Goal: Navigation & Orientation: Find specific page/section

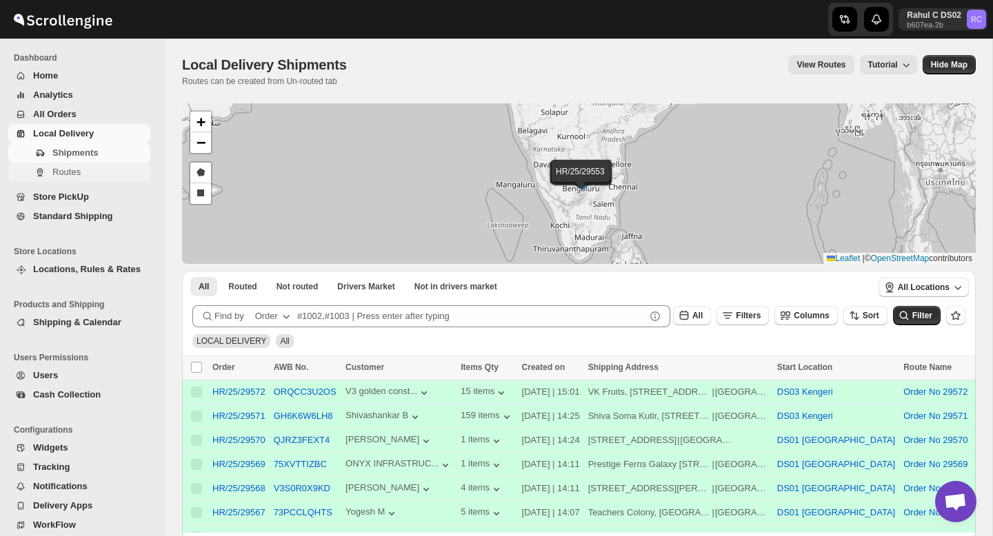
click at [78, 176] on span "Routes" at bounding box center [66, 172] width 28 height 10
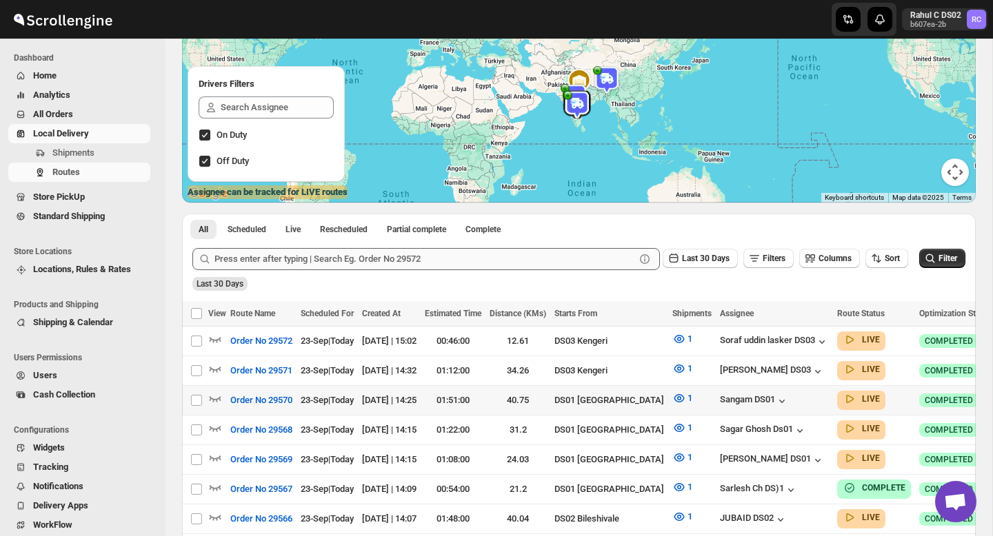
scroll to position [160, 0]
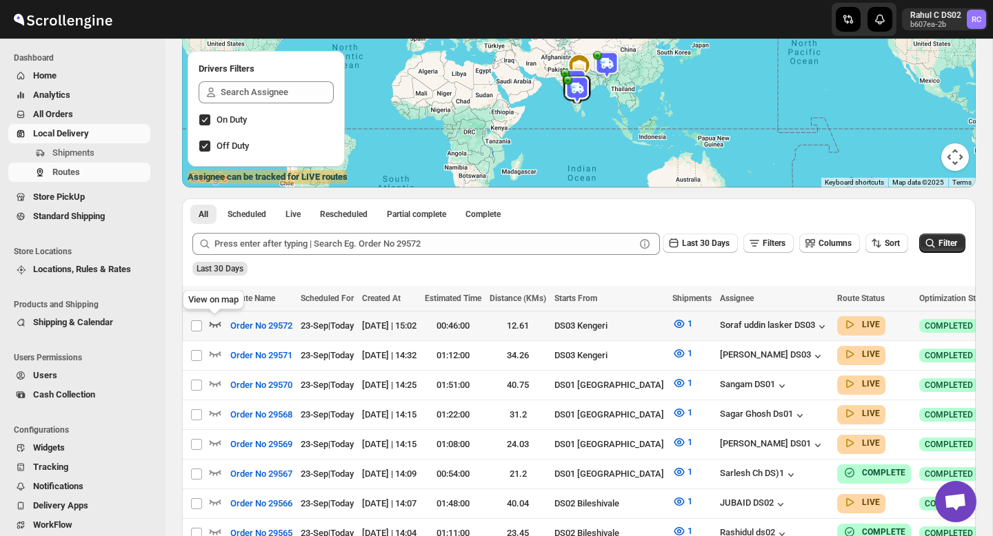
click at [216, 325] on icon "button" at bounding box center [215, 324] width 14 height 14
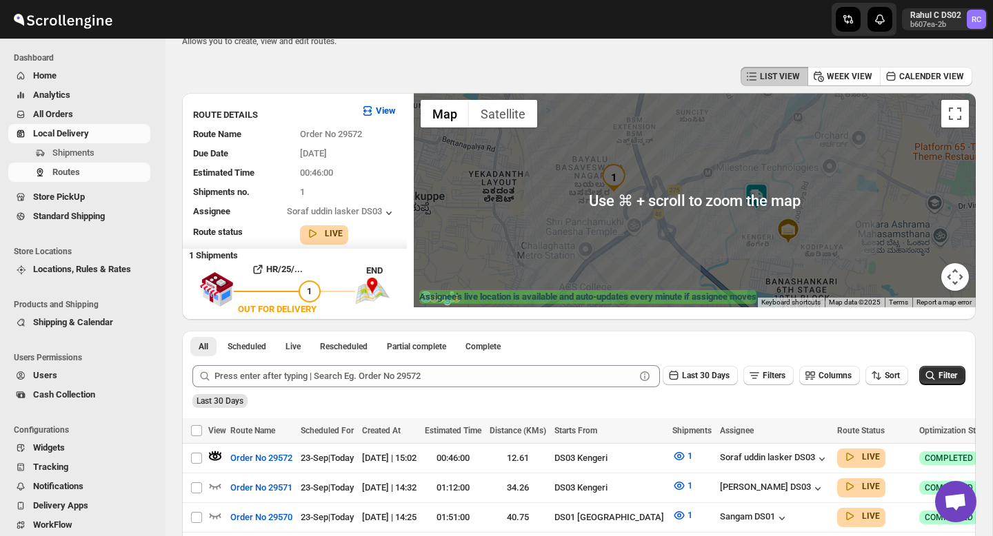
scroll to position [41, 0]
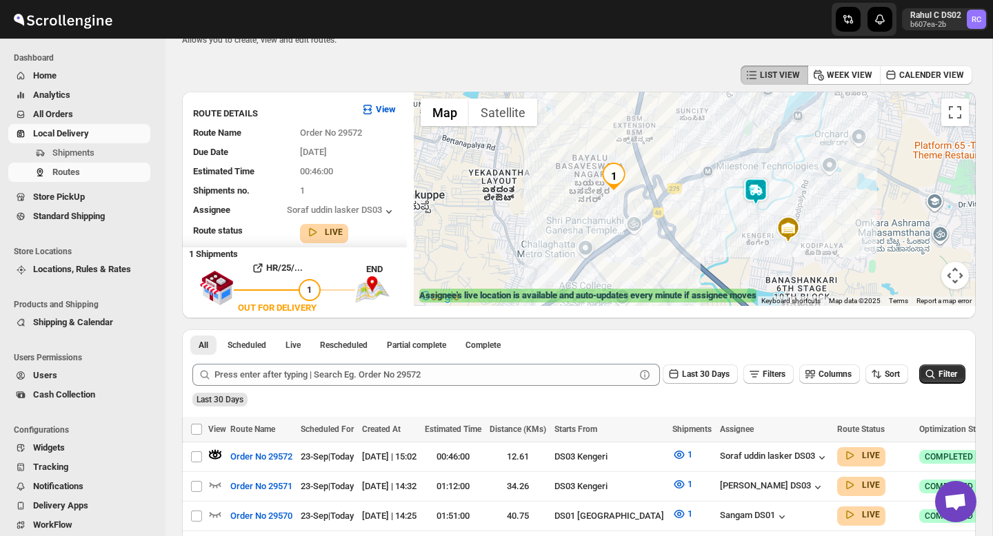
click at [759, 191] on img at bounding box center [756, 192] width 28 height 28
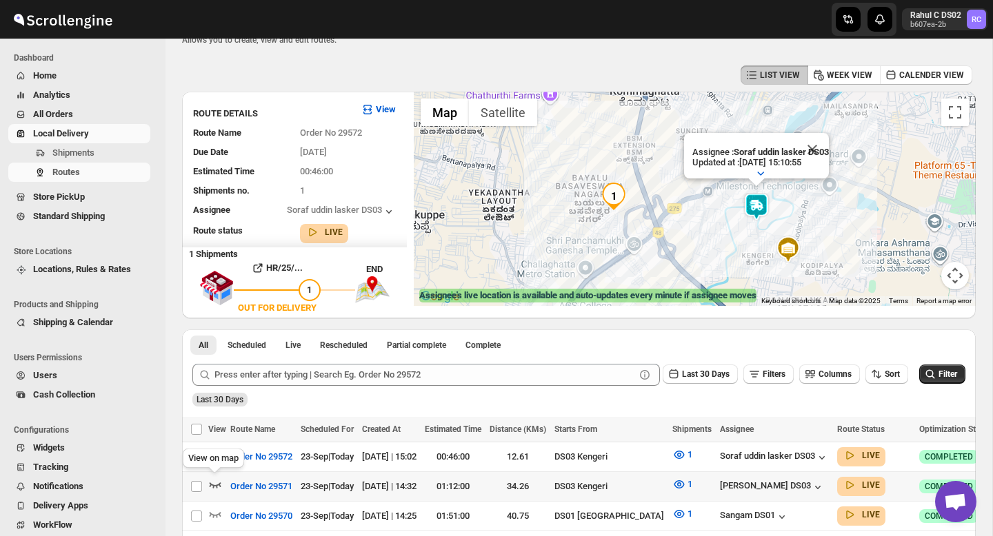
click at [216, 482] on icon "button" at bounding box center [215, 485] width 14 height 14
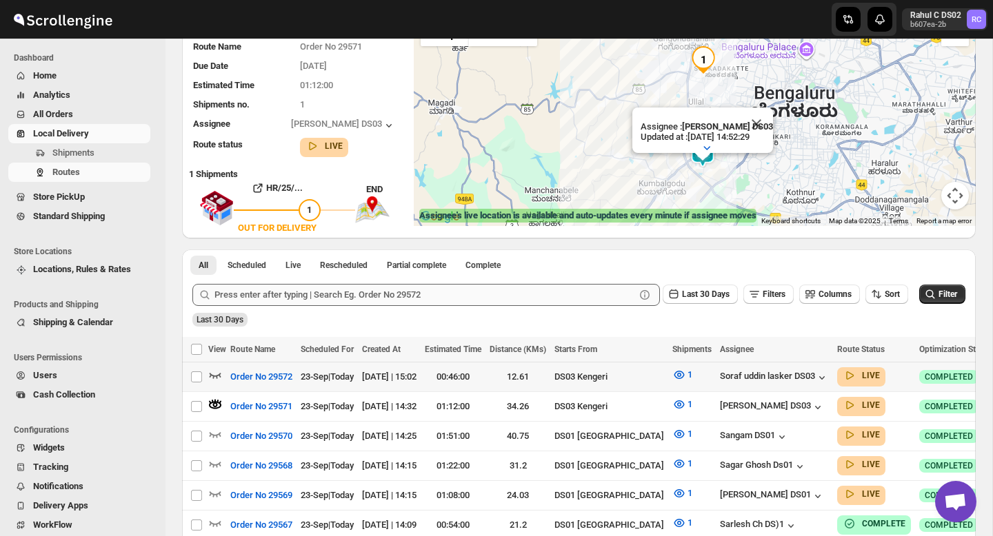
scroll to position [123, 0]
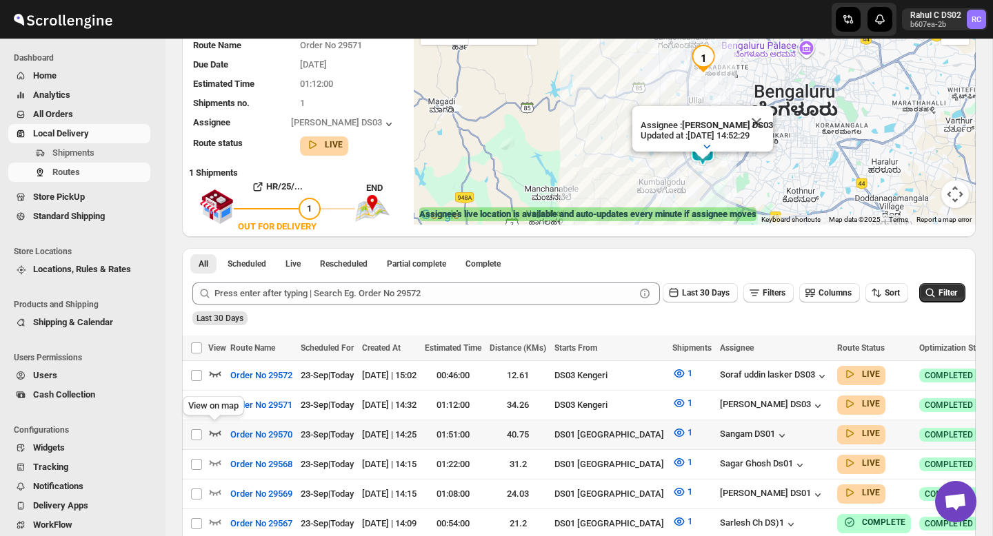
click at [219, 432] on icon "button" at bounding box center [215, 433] width 14 height 14
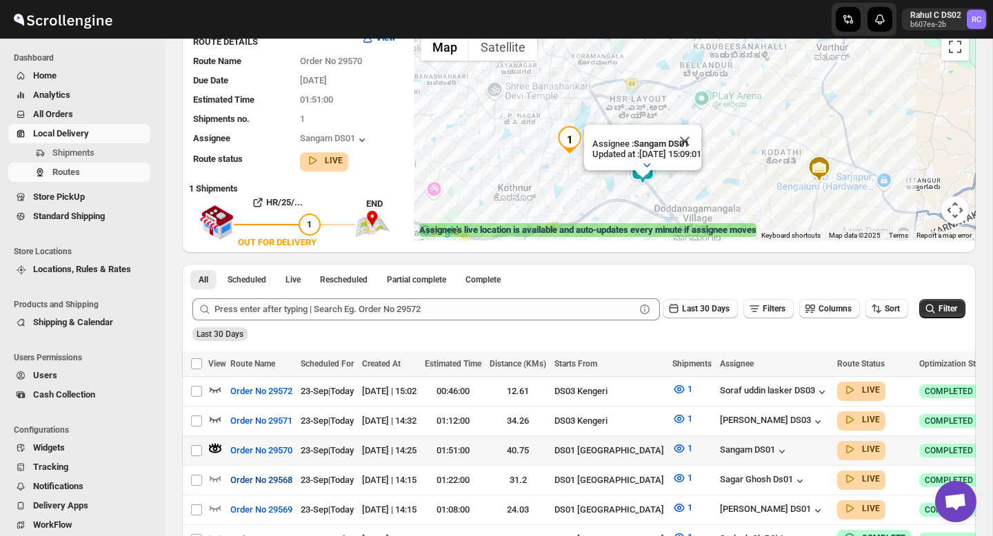
scroll to position [146, 0]
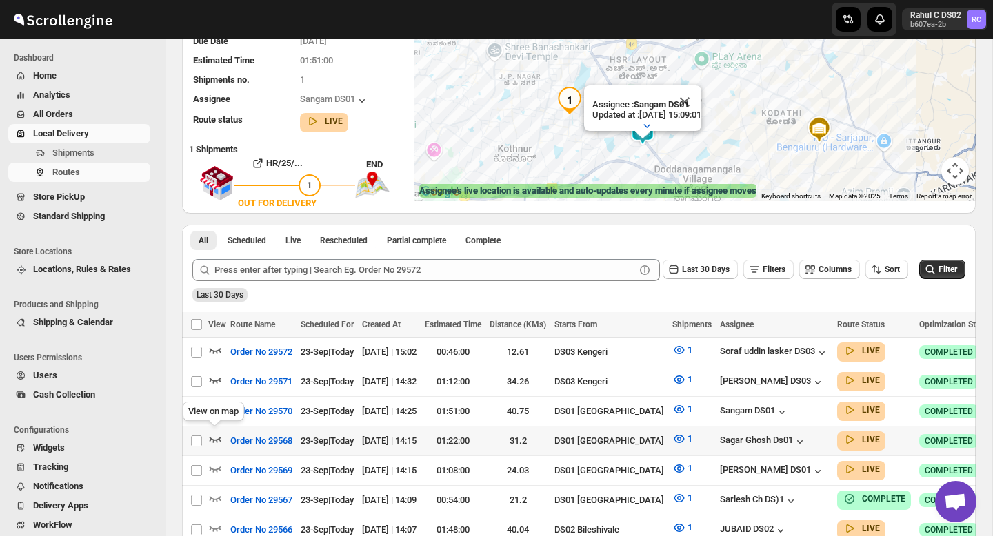
click at [219, 441] on icon "button" at bounding box center [215, 439] width 14 height 14
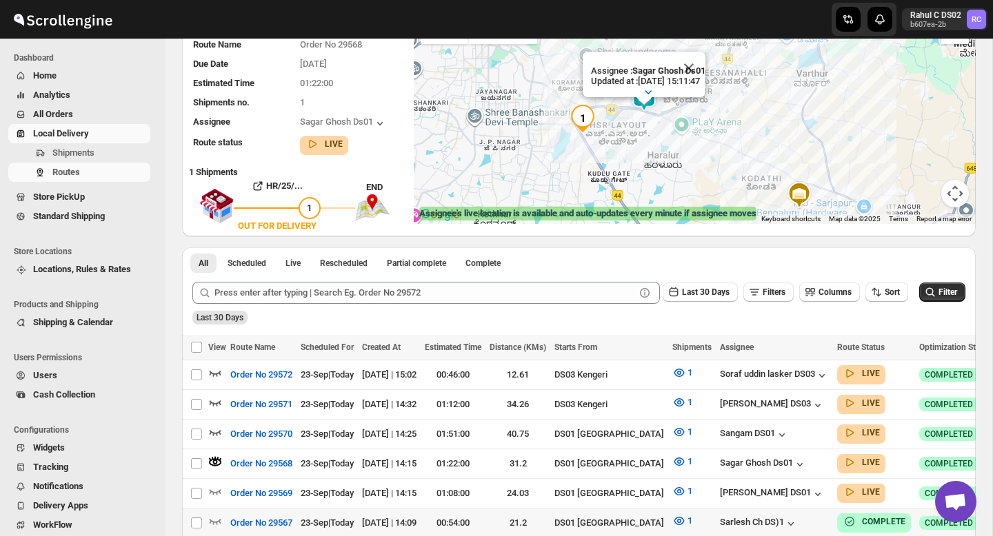
scroll to position [128, 0]
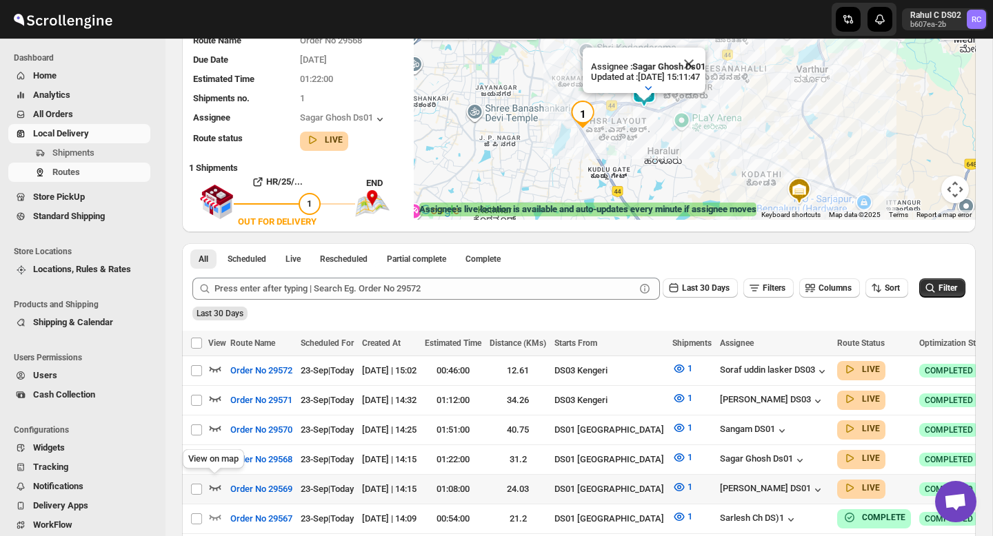
click at [218, 487] on icon "button" at bounding box center [215, 488] width 14 height 14
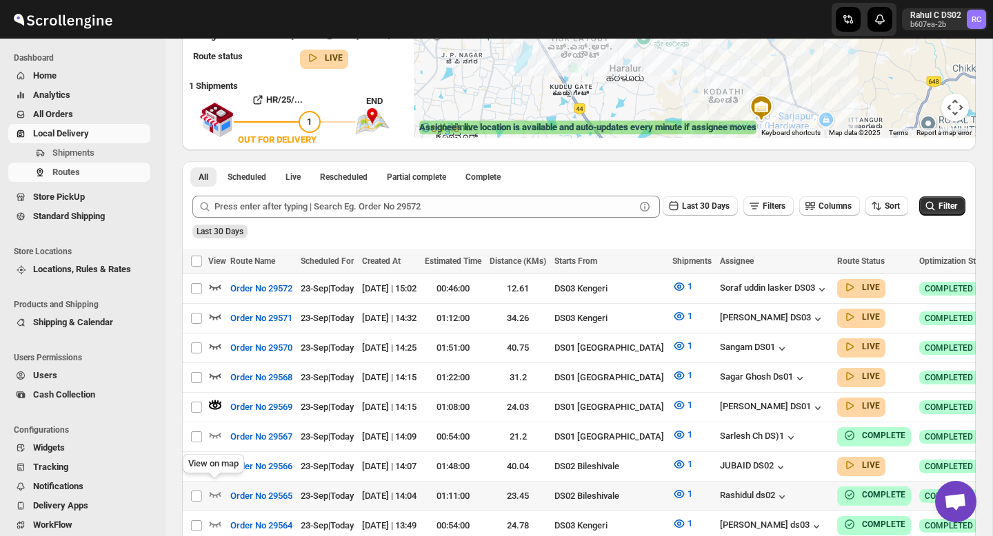
scroll to position [208, 0]
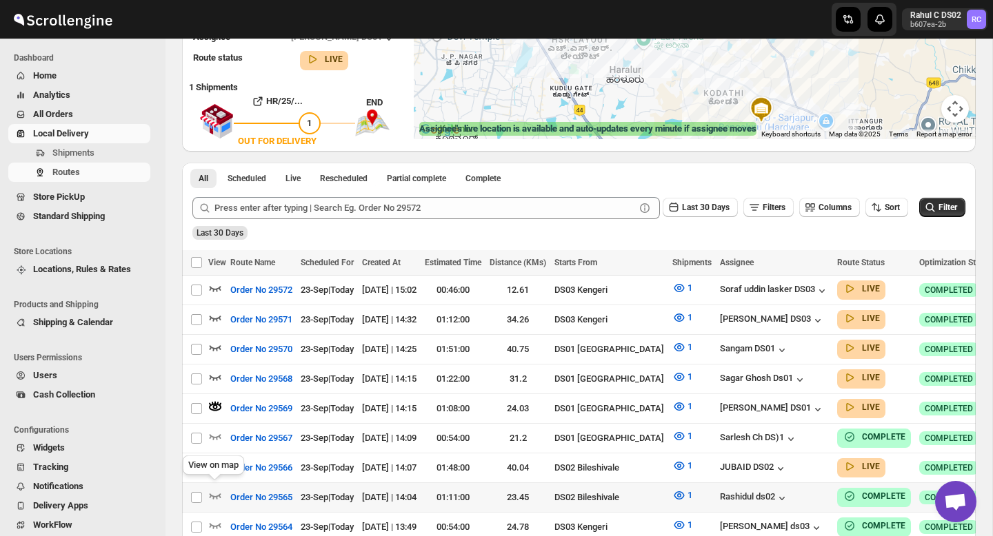
click at [214, 461] on div "View on map" at bounding box center [213, 468] width 67 height 30
click at [221, 461] on icon "button" at bounding box center [215, 466] width 14 height 14
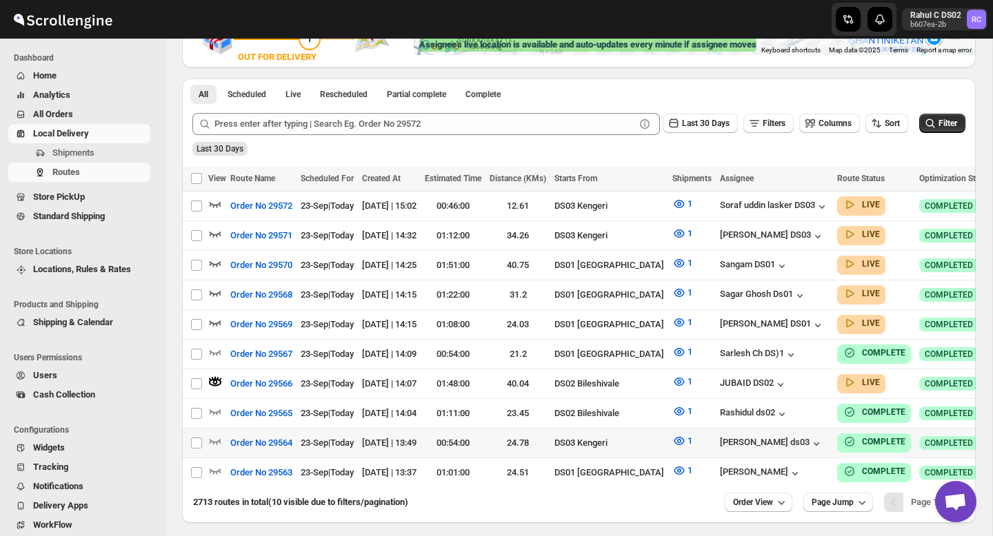
scroll to position [299, 0]
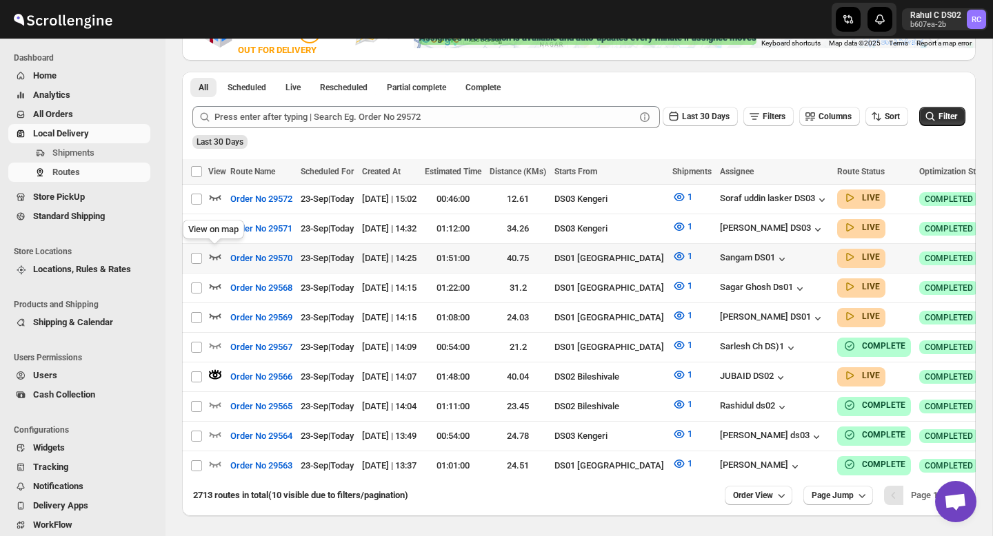
click at [215, 229] on div "View on map" at bounding box center [213, 232] width 67 height 30
click at [220, 225] on icon "button" at bounding box center [216, 228] width 12 height 6
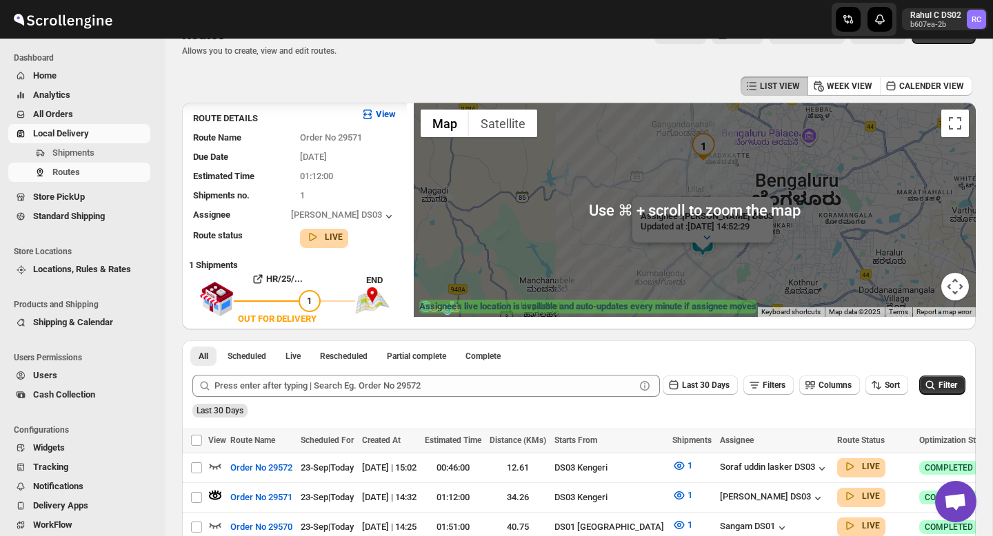
scroll to position [28, 0]
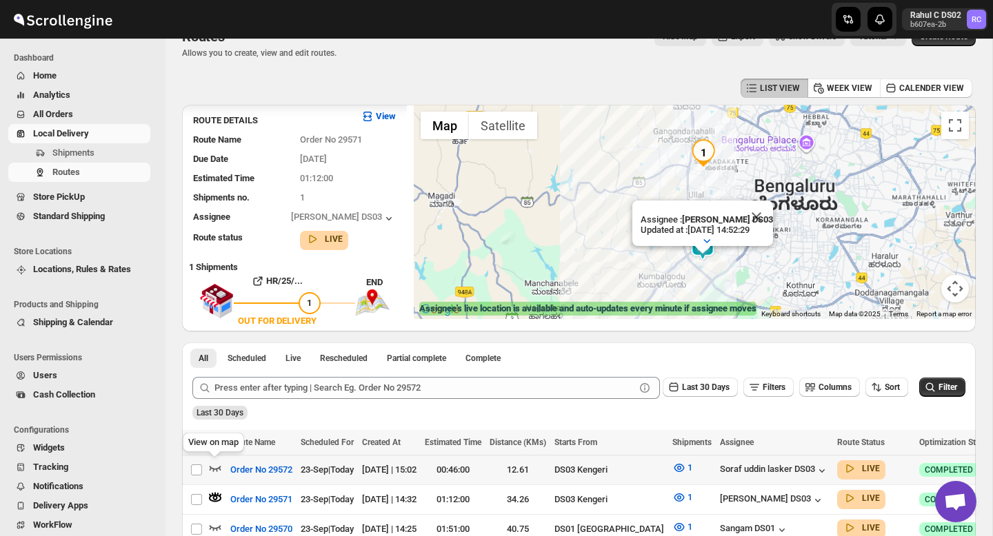
click at [215, 466] on icon "button" at bounding box center [215, 468] width 14 height 14
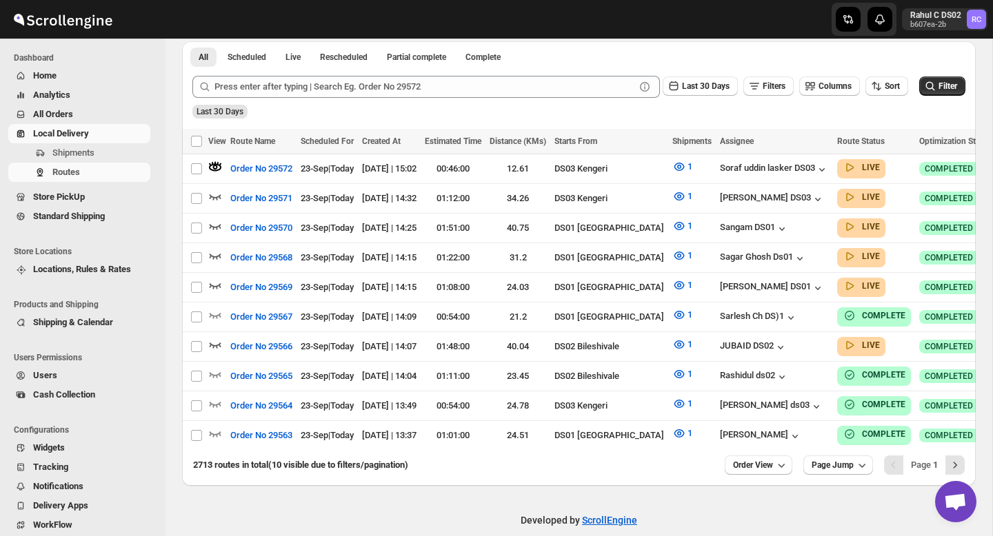
scroll to position [341, 0]
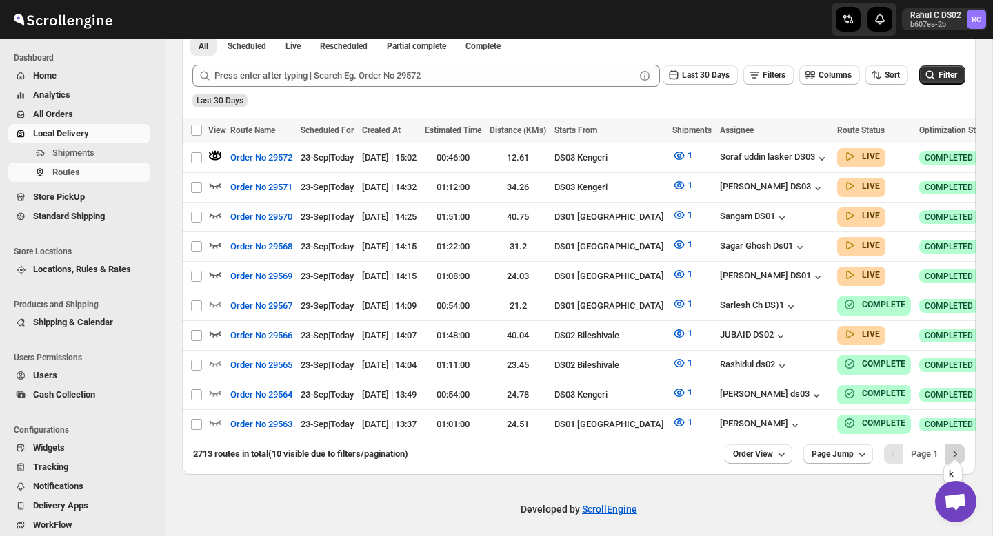
click at [957, 448] on icon "Next" at bounding box center [955, 455] width 14 height 14
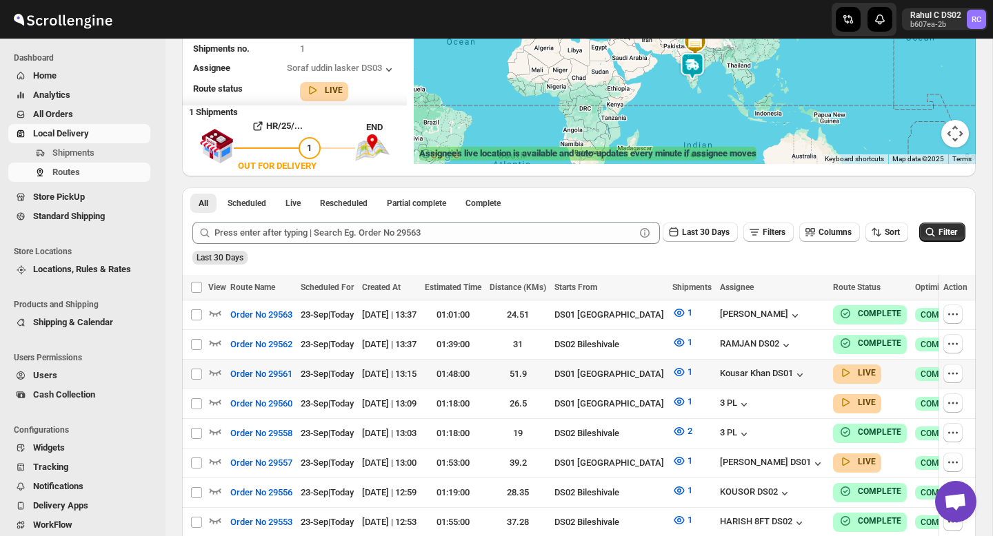
scroll to position [182, 0]
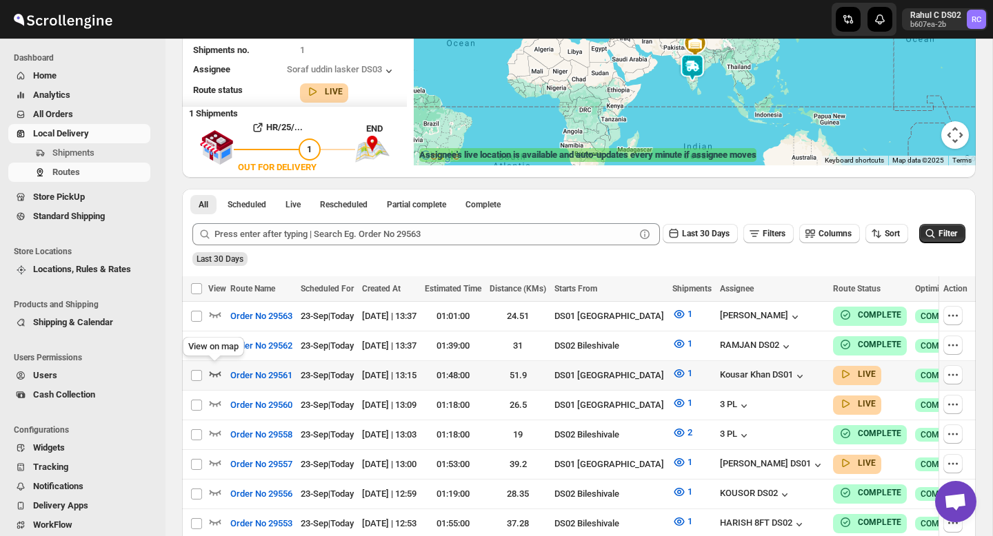
click at [217, 374] on icon "button" at bounding box center [216, 375] width 12 height 6
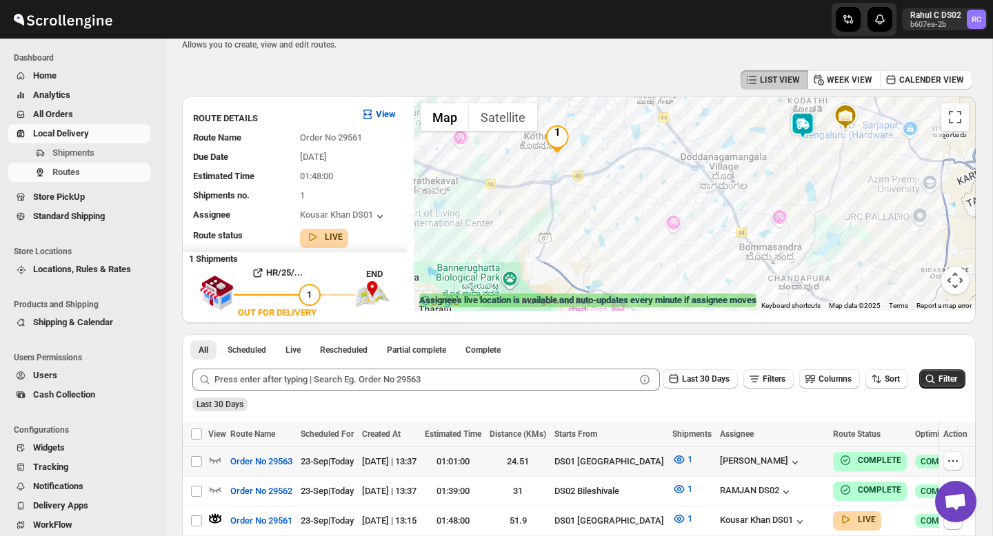
scroll to position [28, 0]
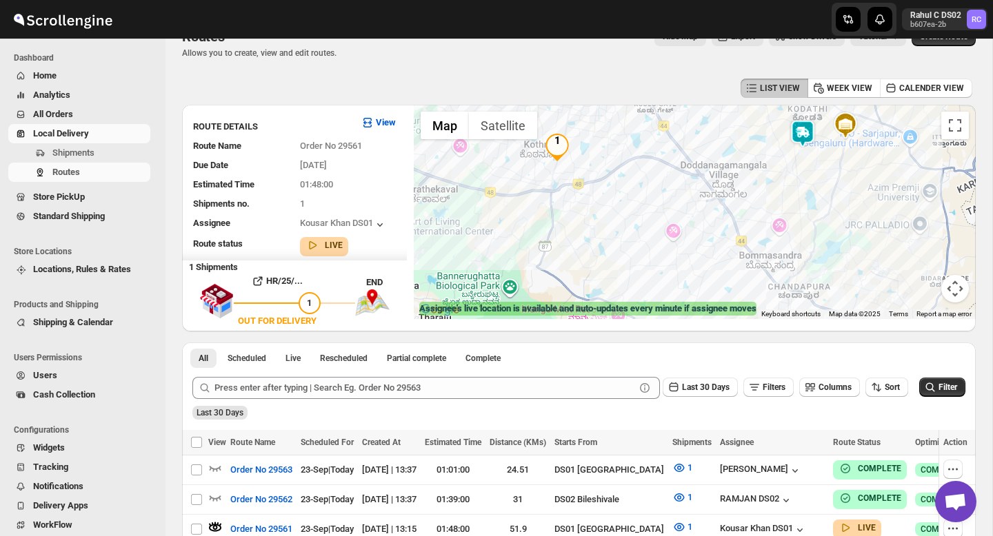
click at [804, 134] on img at bounding box center [803, 134] width 28 height 28
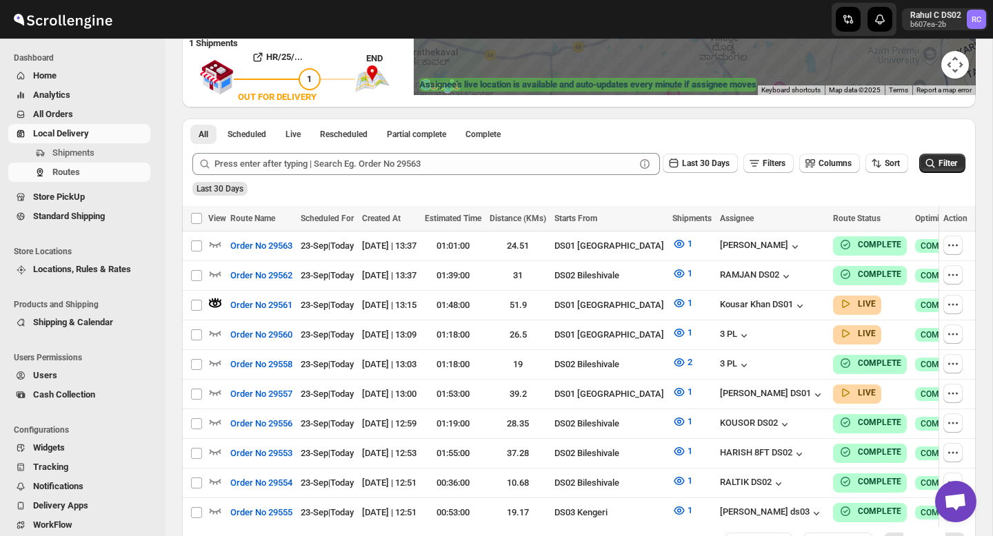
scroll to position [283, 0]
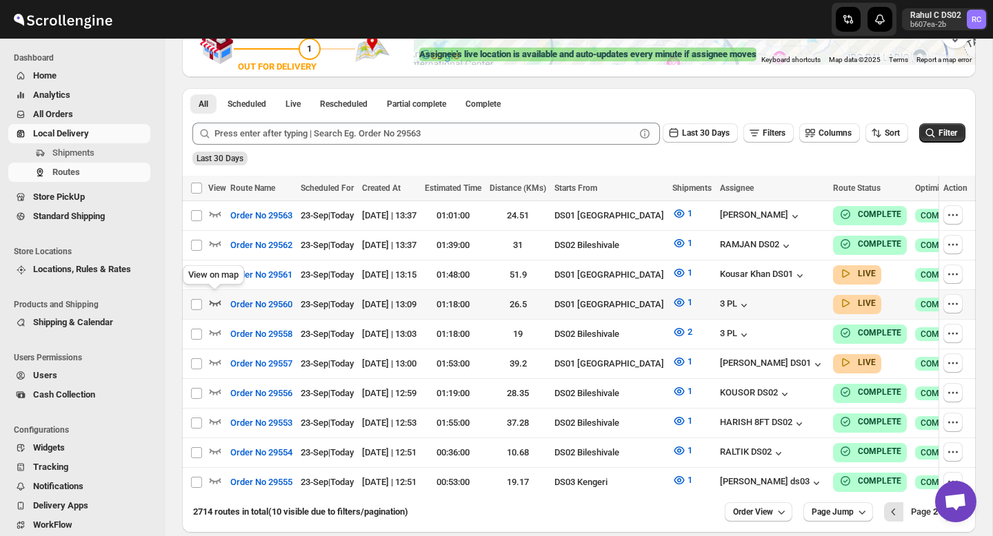
click at [212, 303] on icon "button" at bounding box center [215, 303] width 14 height 14
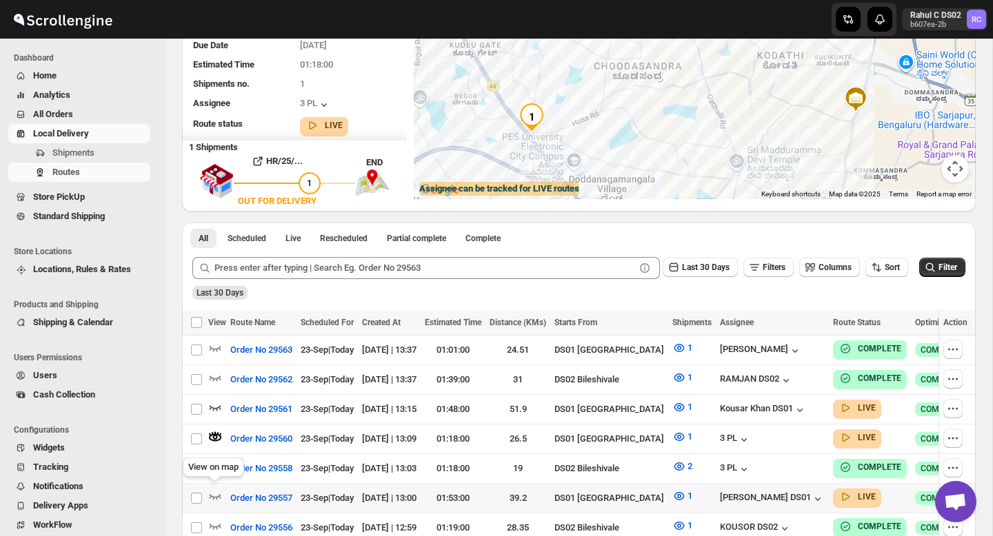
scroll to position [201, 0]
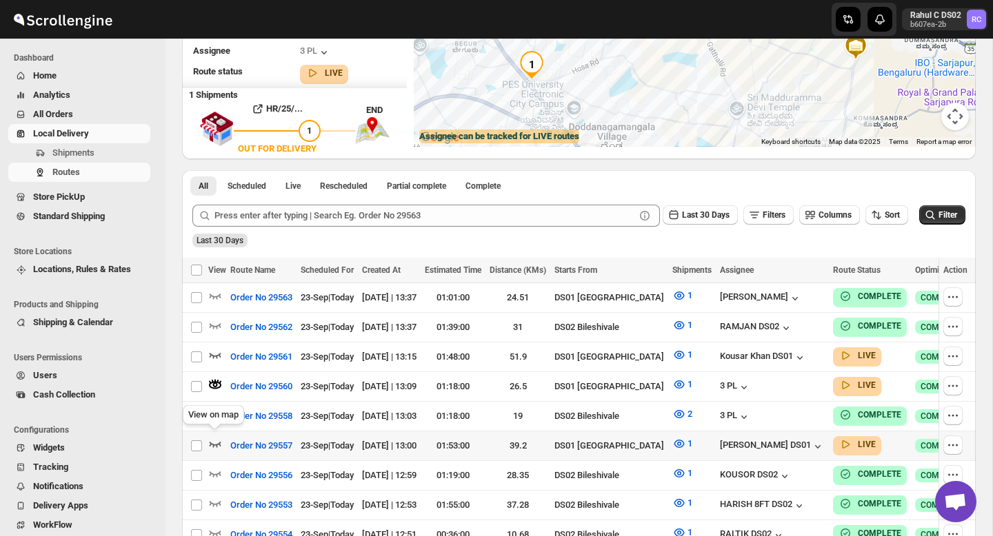
click at [214, 443] on icon "button" at bounding box center [215, 444] width 14 height 14
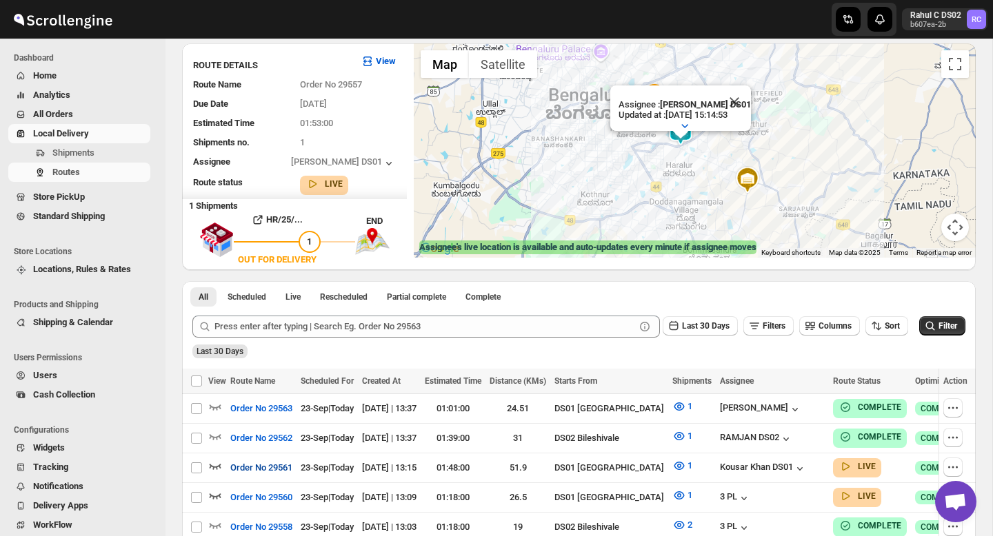
scroll to position [88, 0]
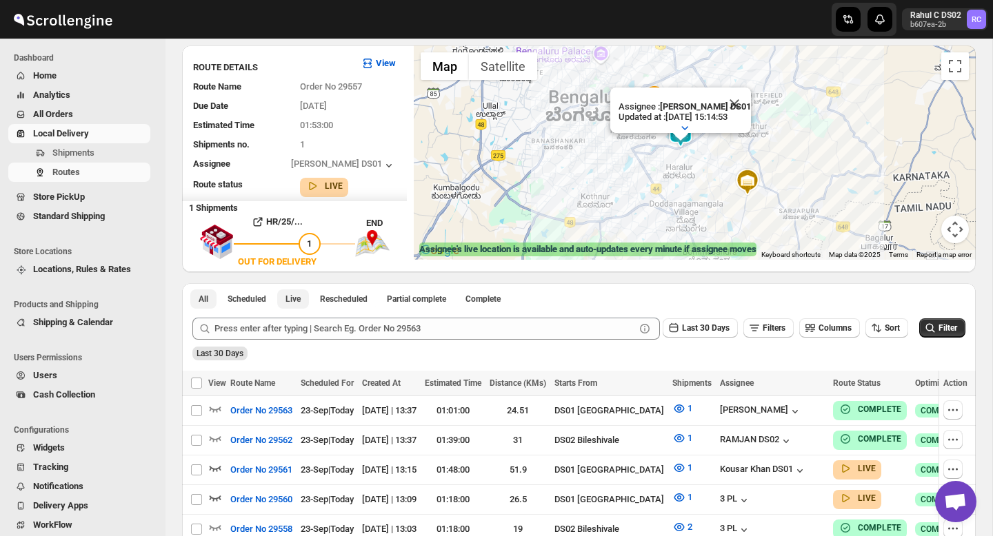
click at [295, 301] on span "Live" at bounding box center [292, 299] width 15 height 11
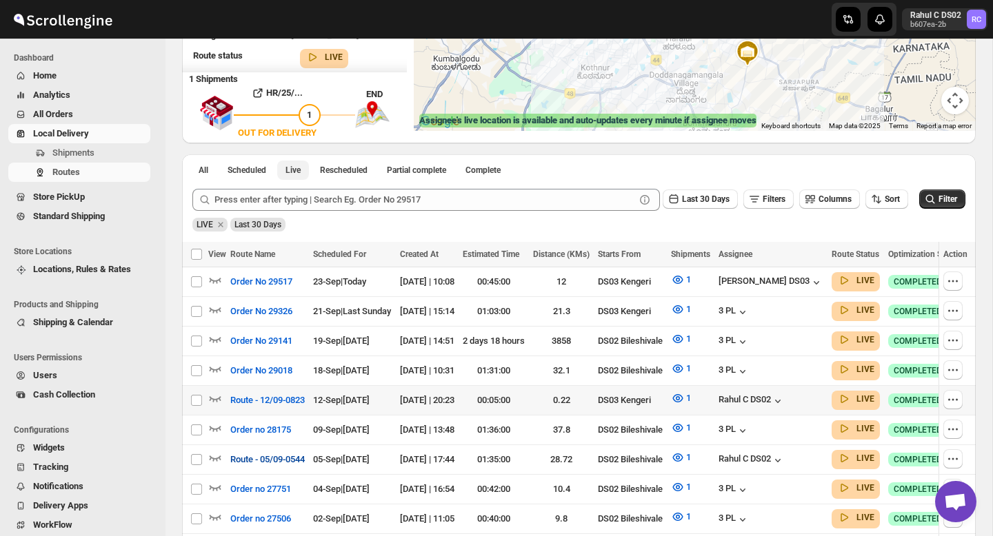
scroll to position [214, 0]
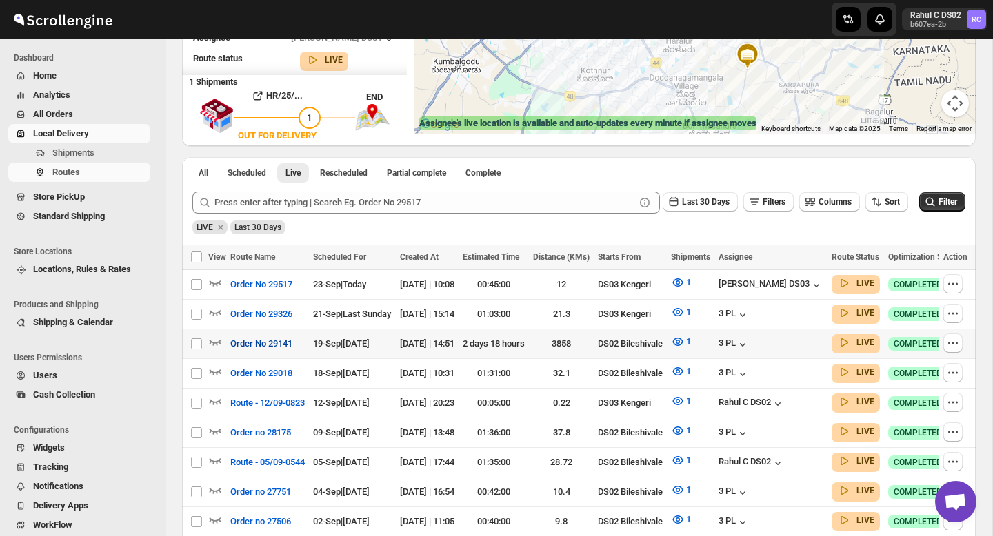
click at [253, 337] on span "Order No 29141" at bounding box center [261, 344] width 62 height 14
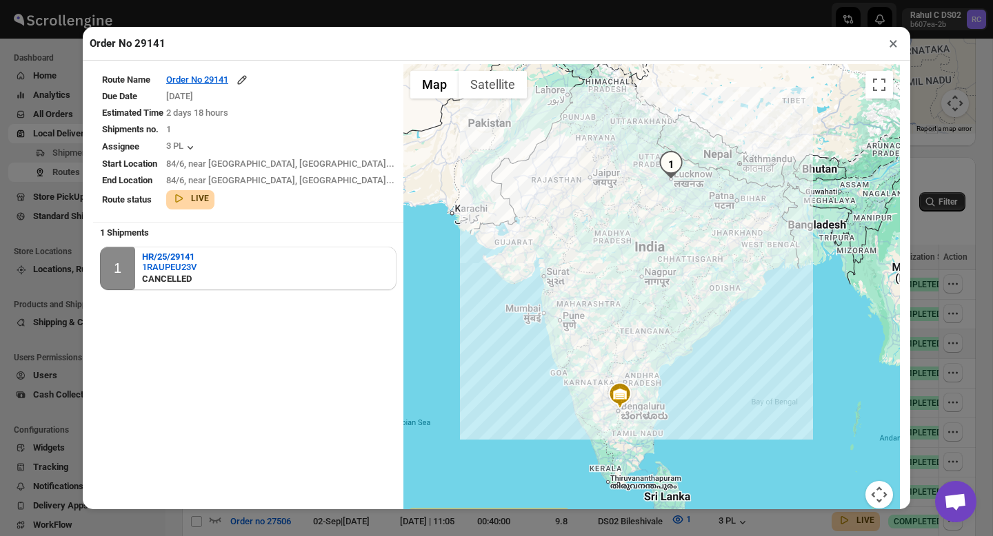
click at [892, 43] on button "×" at bounding box center [893, 43] width 20 height 19
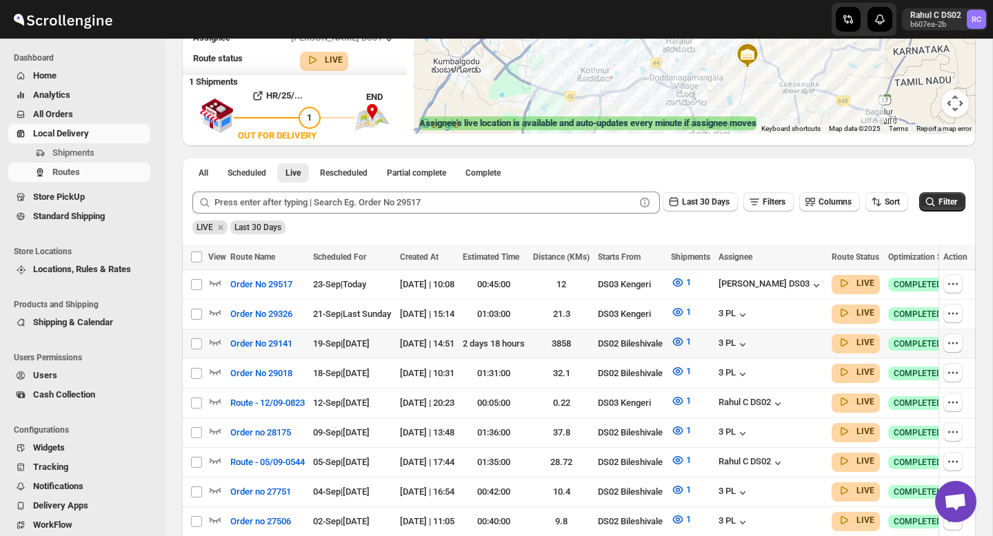
click at [254, 227] on span "Last 30 Days" at bounding box center [257, 228] width 47 height 10
click at [697, 203] on span "Last 30 Days" at bounding box center [706, 202] width 48 height 10
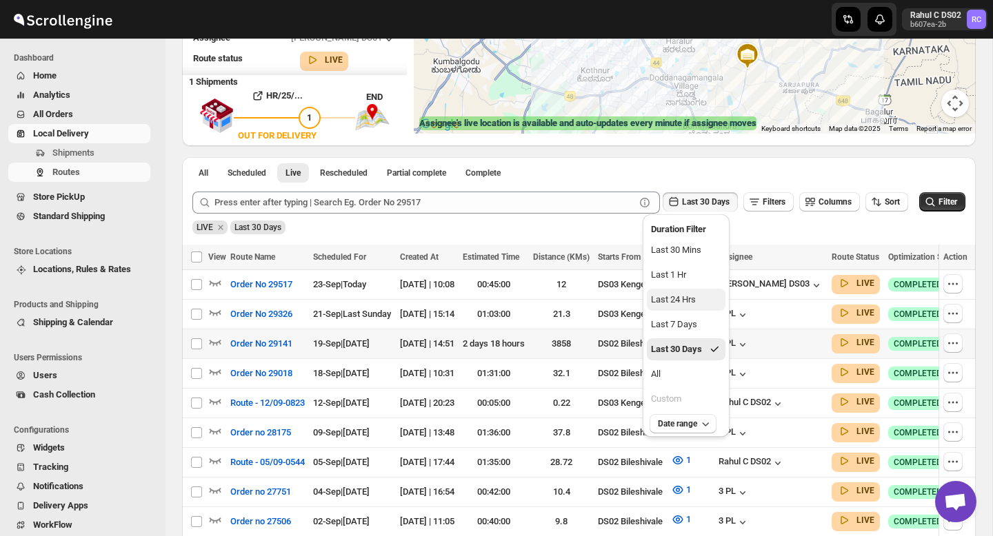
click at [679, 308] on button "Last 24 Hrs" at bounding box center [686, 300] width 79 height 22
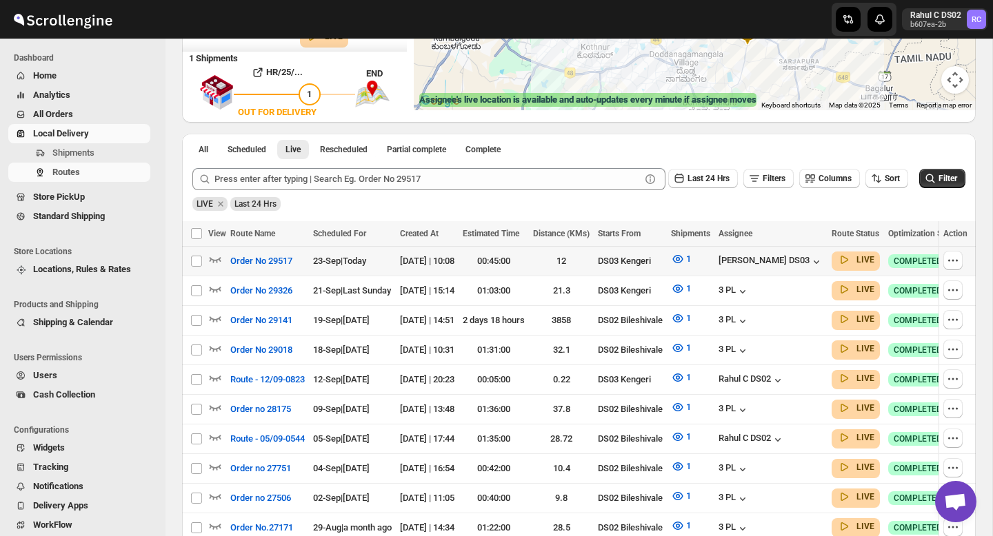
scroll to position [173, 0]
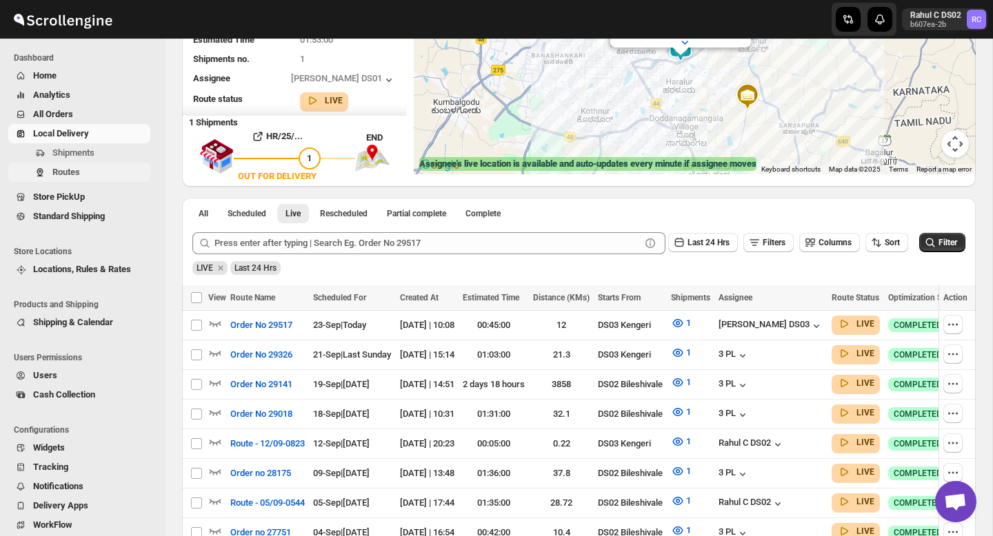
click at [105, 172] on span "Routes" at bounding box center [99, 172] width 95 height 14
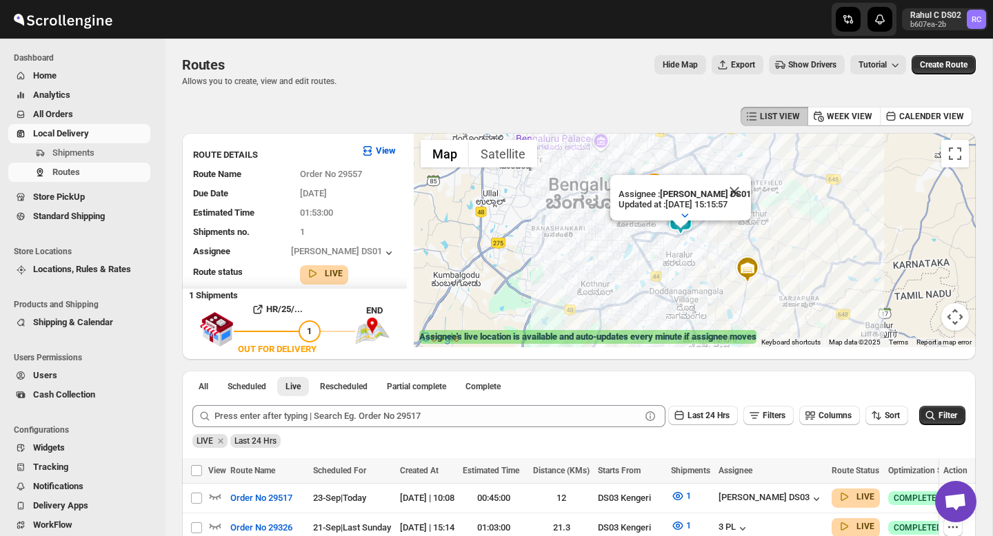
click at [61, 86] on button "Analytics" at bounding box center [79, 95] width 142 height 19
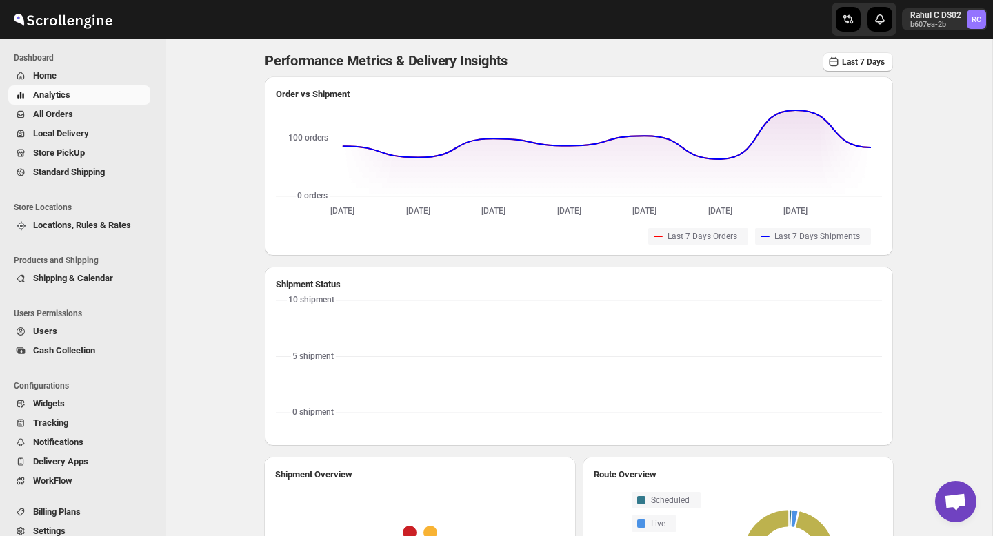
click at [55, 80] on span "Home" at bounding box center [44, 75] width 23 height 10
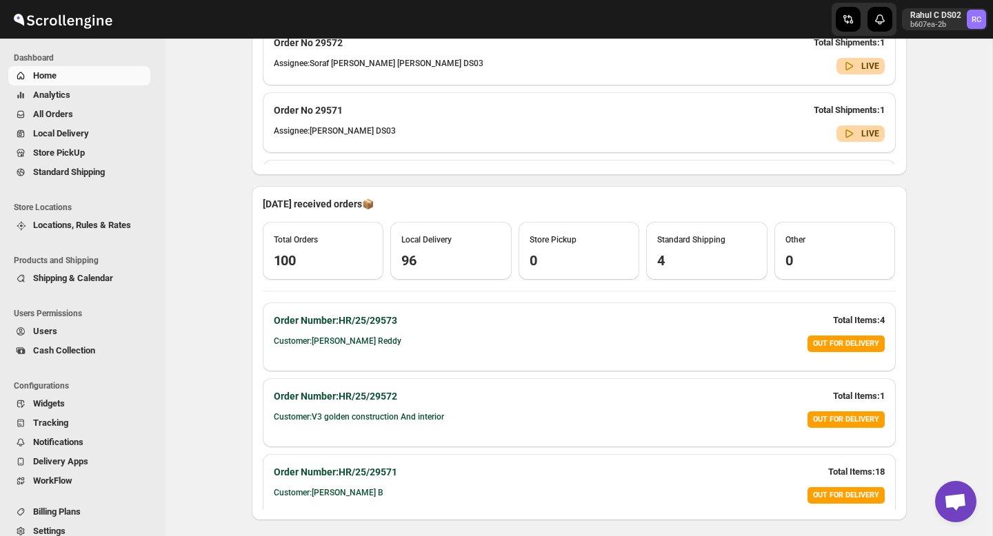
scroll to position [546, 0]
click at [83, 99] on span "Analytics" at bounding box center [90, 95] width 114 height 14
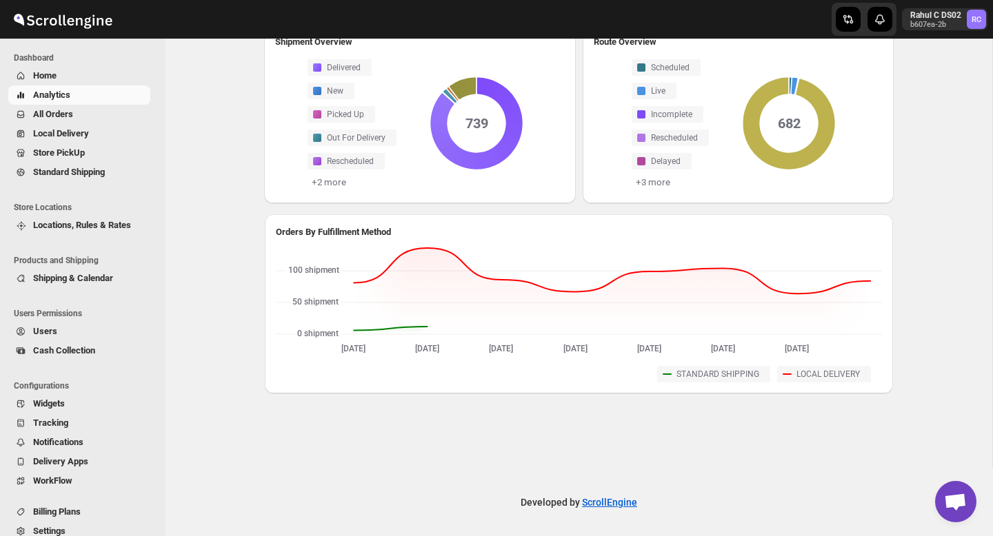
scroll to position [16, 0]
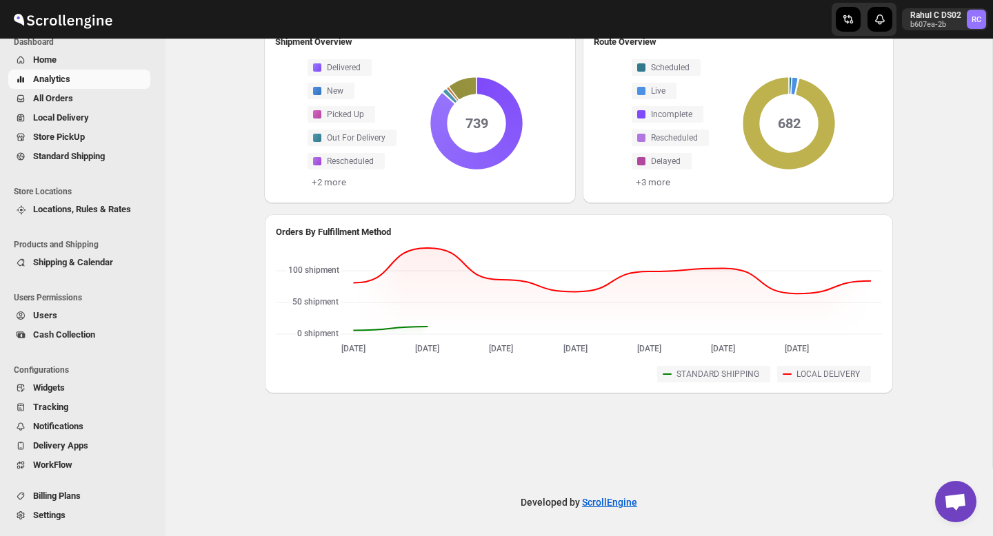
click at [79, 442] on span "Delivery Apps" at bounding box center [60, 446] width 55 height 10
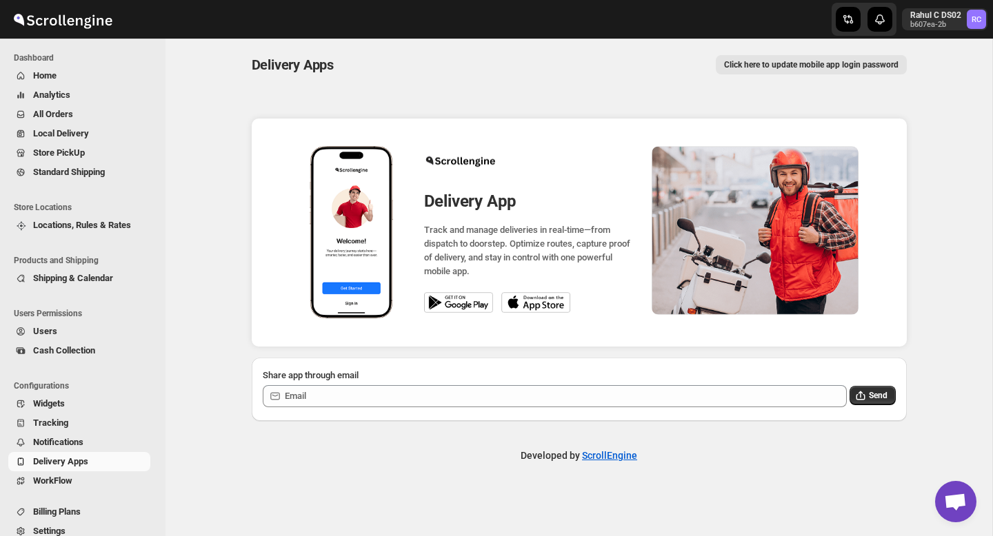
click at [71, 429] on span "Tracking" at bounding box center [90, 424] width 114 height 14
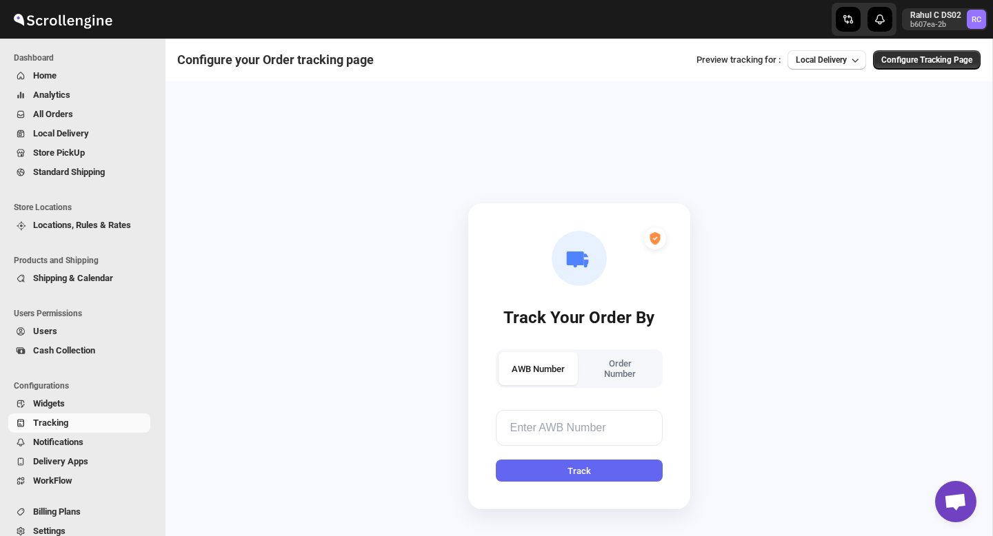
click at [61, 402] on span "Widgets" at bounding box center [49, 404] width 32 height 10
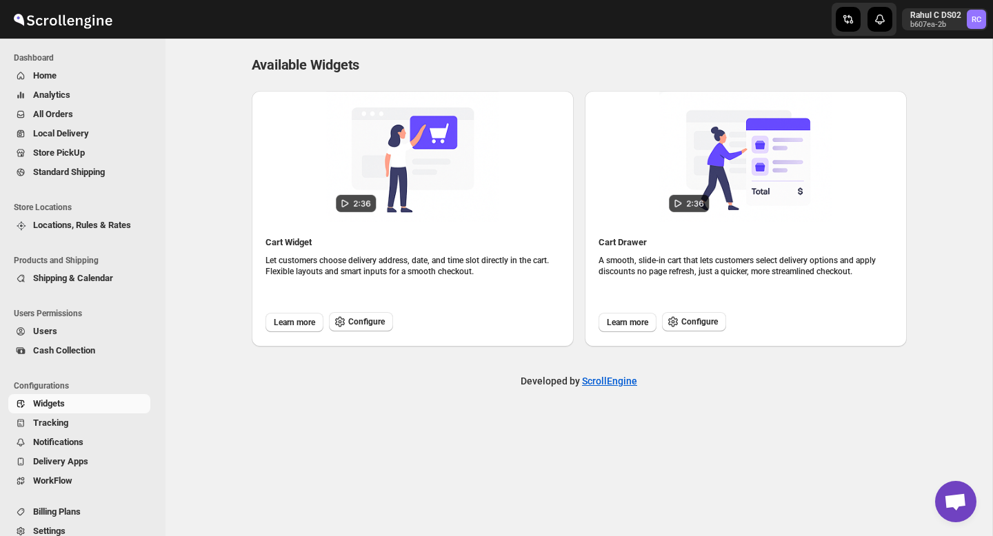
click at [103, 117] on span "All Orders" at bounding box center [90, 115] width 114 height 14
